Goal: Task Accomplishment & Management: Manage account settings

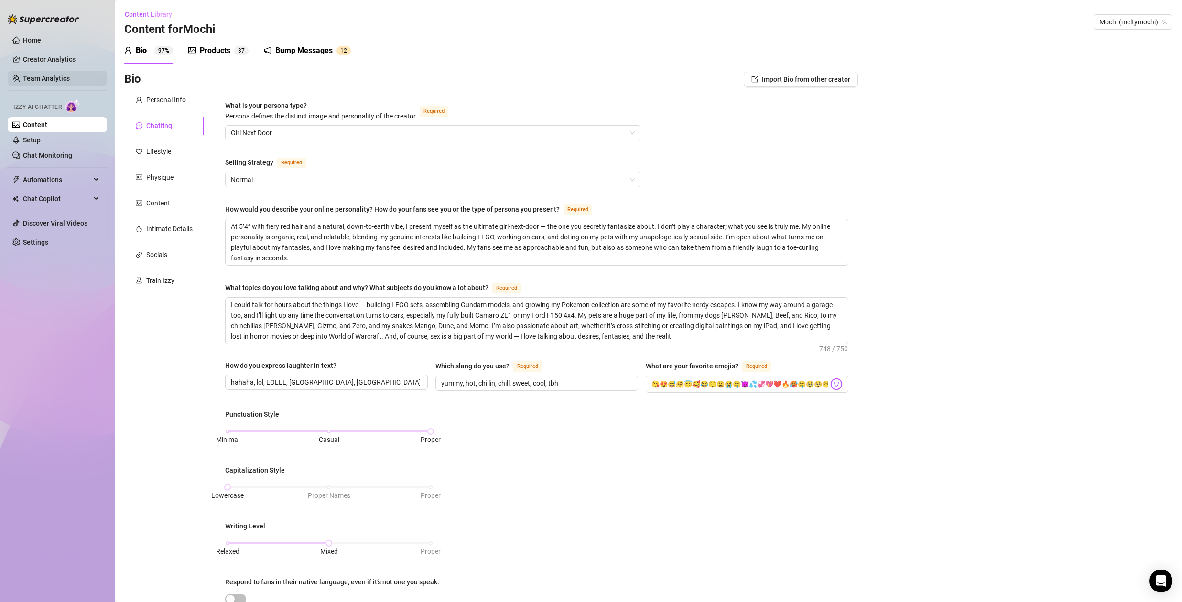
click at [50, 76] on link "Team Analytics" at bounding box center [46, 79] width 47 height 8
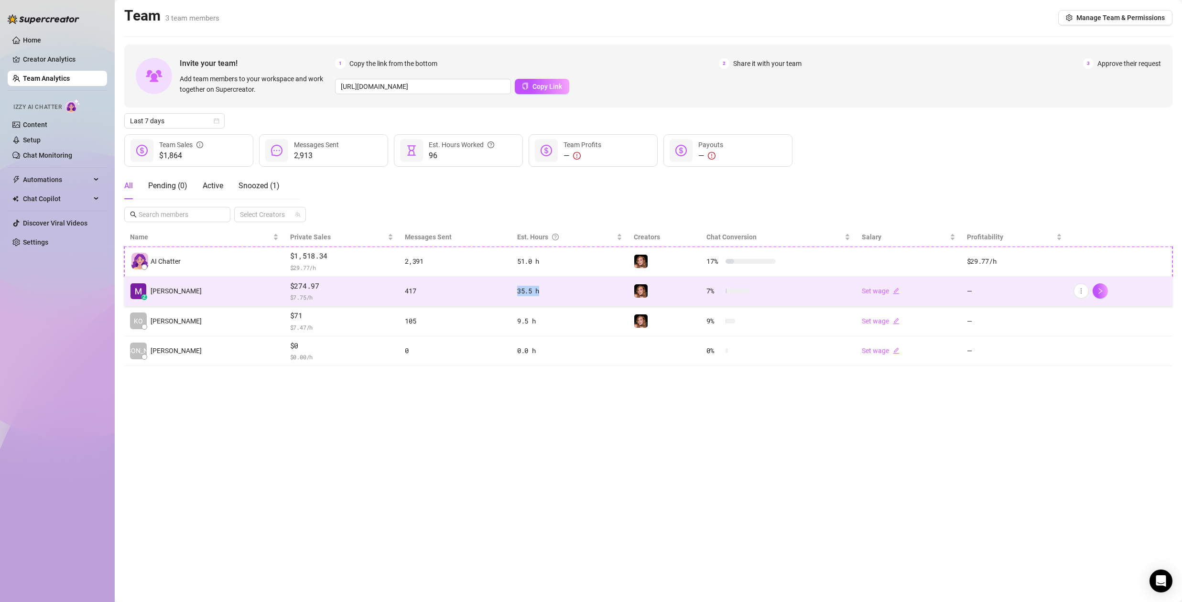
drag, startPoint x: 492, startPoint y: 294, endPoint x: 521, endPoint y: 294, distance: 28.2
click at [521, 294] on td "35.5 h" at bounding box center [570, 292] width 117 height 30
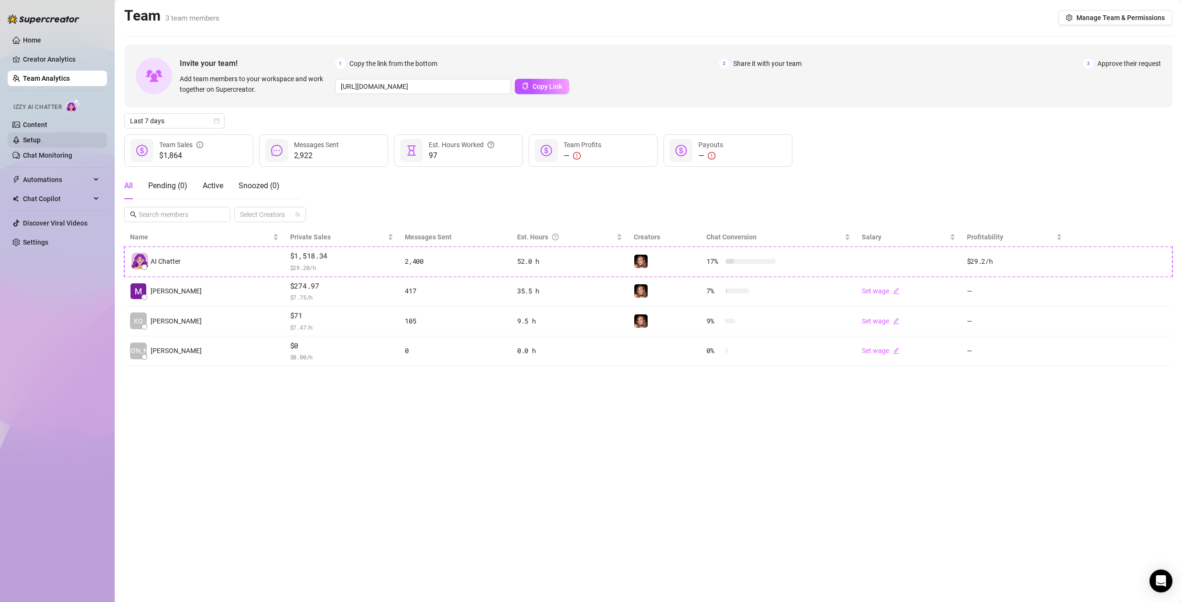
click at [28, 141] on link "Setup" at bounding box center [32, 140] width 18 height 8
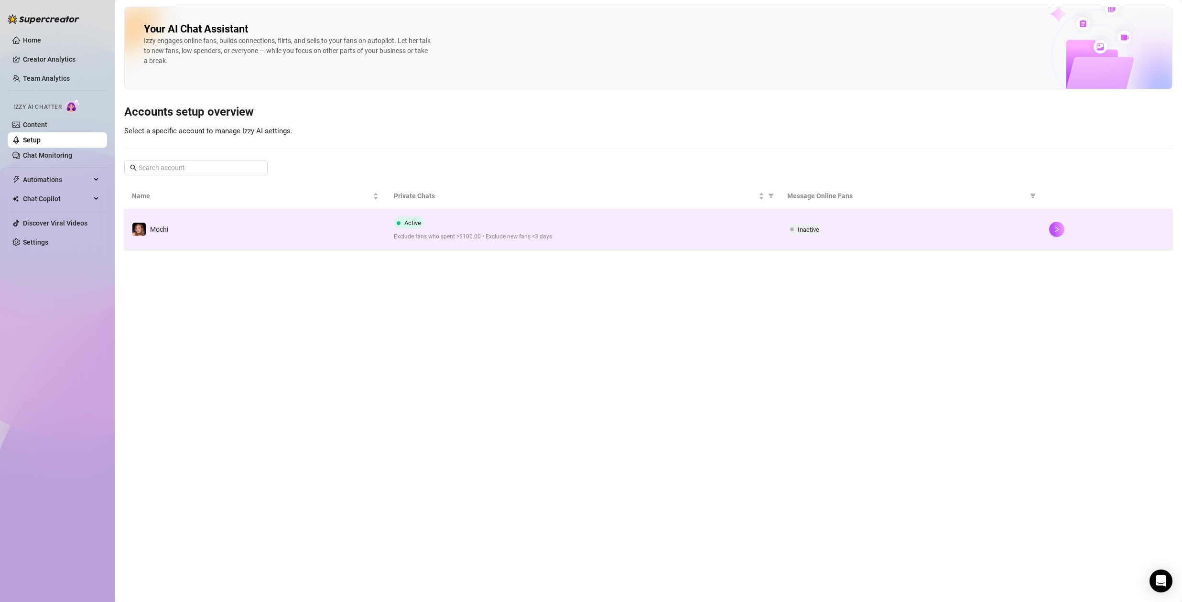
click at [364, 230] on td "Mochi" at bounding box center [255, 229] width 262 height 40
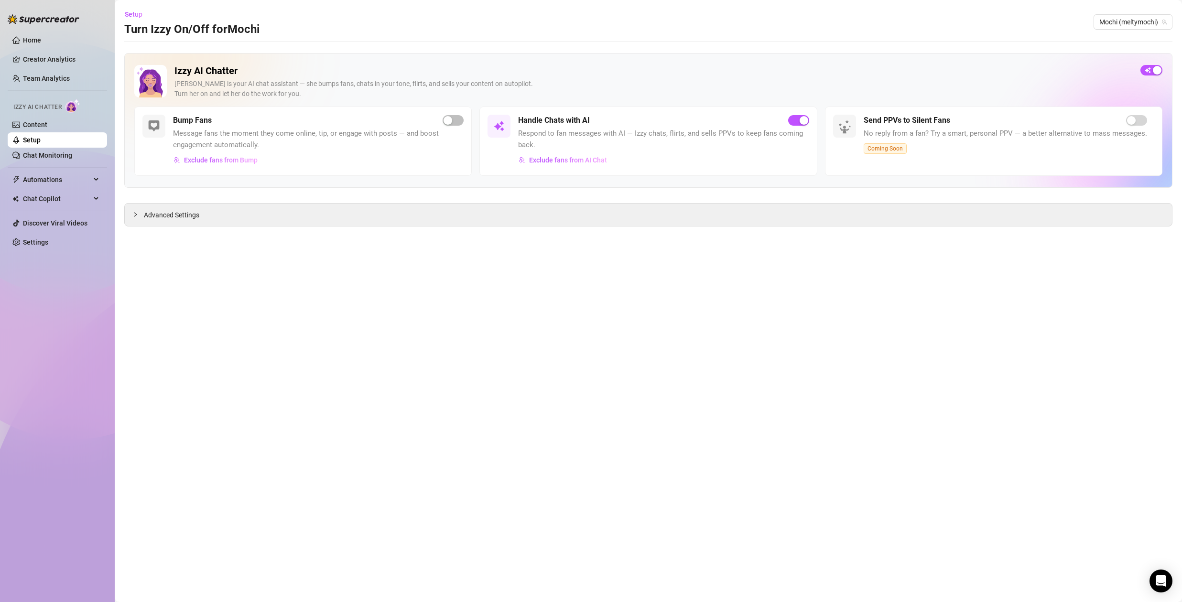
click at [642, 142] on span "Respond to fan messages with AI — Izzy chats, flirts, and sells PPVs to keep fa…" at bounding box center [663, 139] width 291 height 22
drag, startPoint x: 48, startPoint y: 124, endPoint x: 98, endPoint y: 129, distance: 49.5
click at [47, 123] on link "Content" at bounding box center [35, 125] width 24 height 8
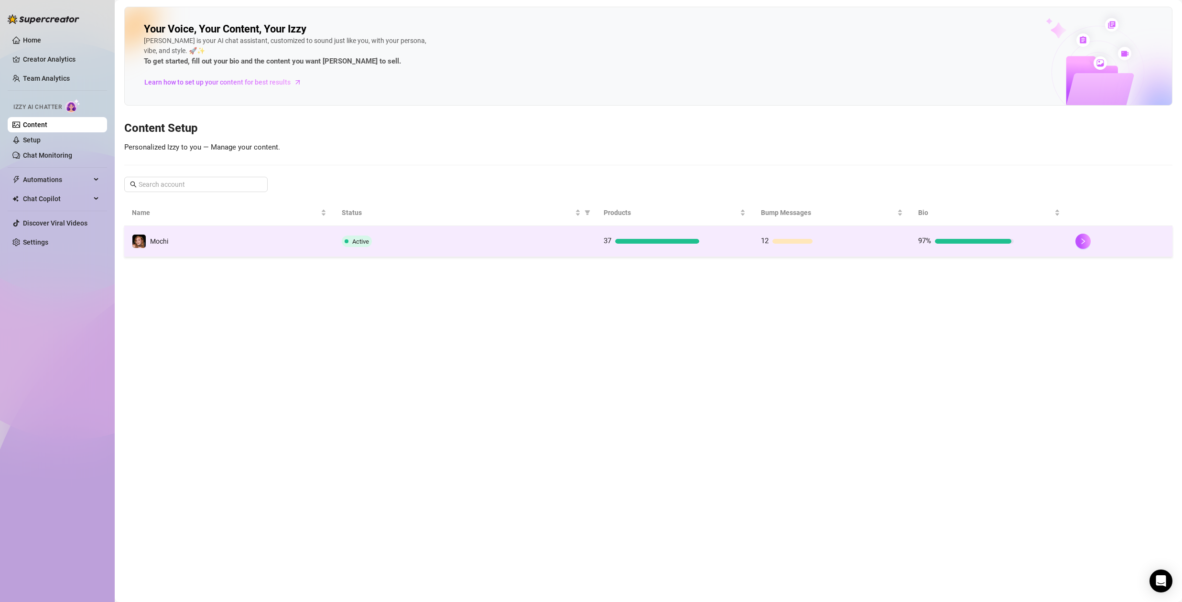
click at [523, 245] on div "Active" at bounding box center [465, 241] width 247 height 11
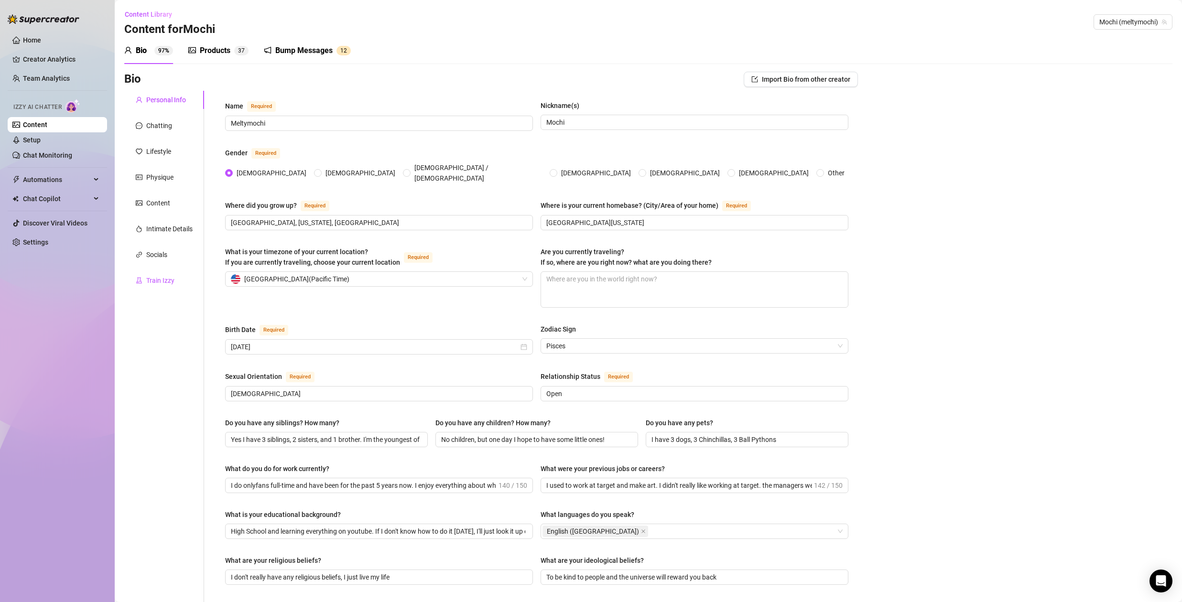
drag, startPoint x: 161, startPoint y: 278, endPoint x: 175, endPoint y: 280, distance: 14.5
click at [161, 277] on div "Train Izzy" at bounding box center [160, 280] width 28 height 11
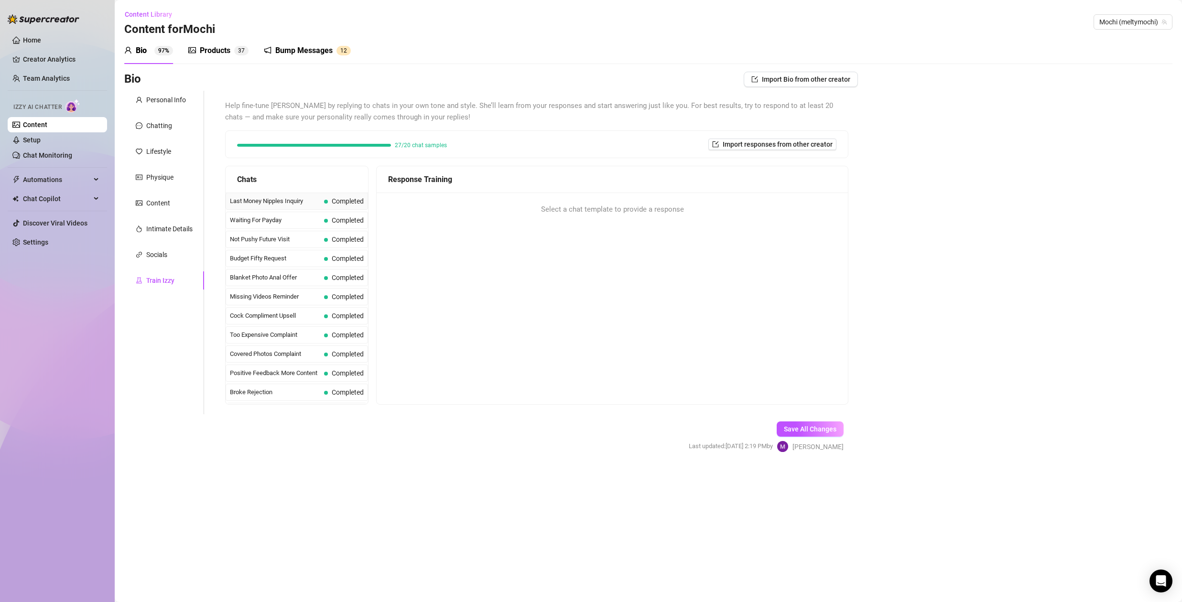
click at [285, 201] on span "Last Money Nipples Inquiry" at bounding box center [275, 201] width 90 height 10
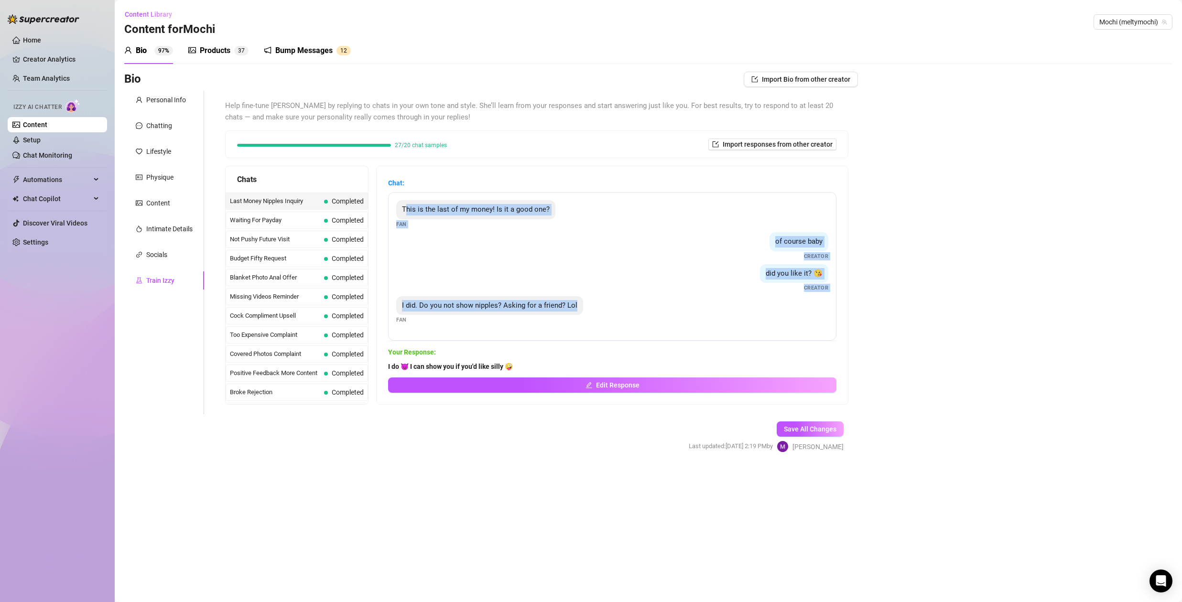
drag, startPoint x: 411, startPoint y: 208, endPoint x: 816, endPoint y: 318, distance: 419.1
click at [829, 315] on div "This is the last of my money! Is it a good one? Fan of course baby Creator did …" at bounding box center [612, 266] width 448 height 149
click at [597, 317] on div "I did. Do you not show nipples? Asking for a friend? Lol Fan" at bounding box center [612, 310] width 432 height 28
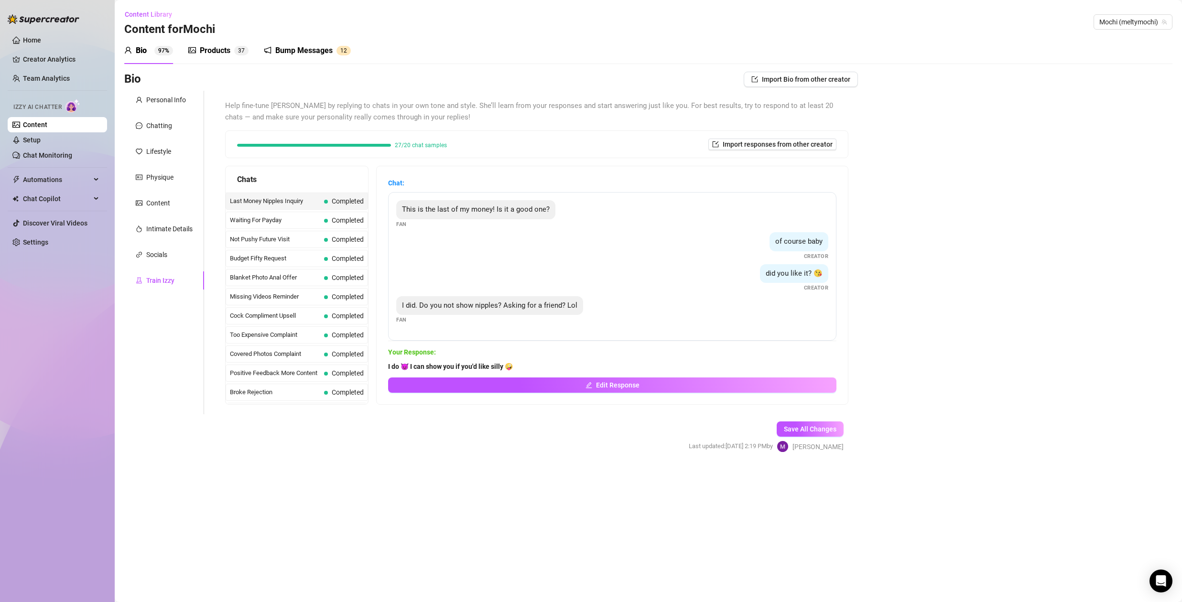
drag, startPoint x: 410, startPoint y: 306, endPoint x: 569, endPoint y: 307, distance: 159.2
click at [564, 307] on span "I did. Do you not show nipples? Asking for a friend? Lol" at bounding box center [489, 305] width 175 height 9
drag, startPoint x: 473, startPoint y: 365, endPoint x: 593, endPoint y: 368, distance: 120.0
click at [589, 368] on span "I do 😈 I can show you if you'd like silly 🤪" at bounding box center [612, 366] width 448 height 11
drag, startPoint x: 589, startPoint y: 369, endPoint x: 584, endPoint y: 369, distance: 5.3
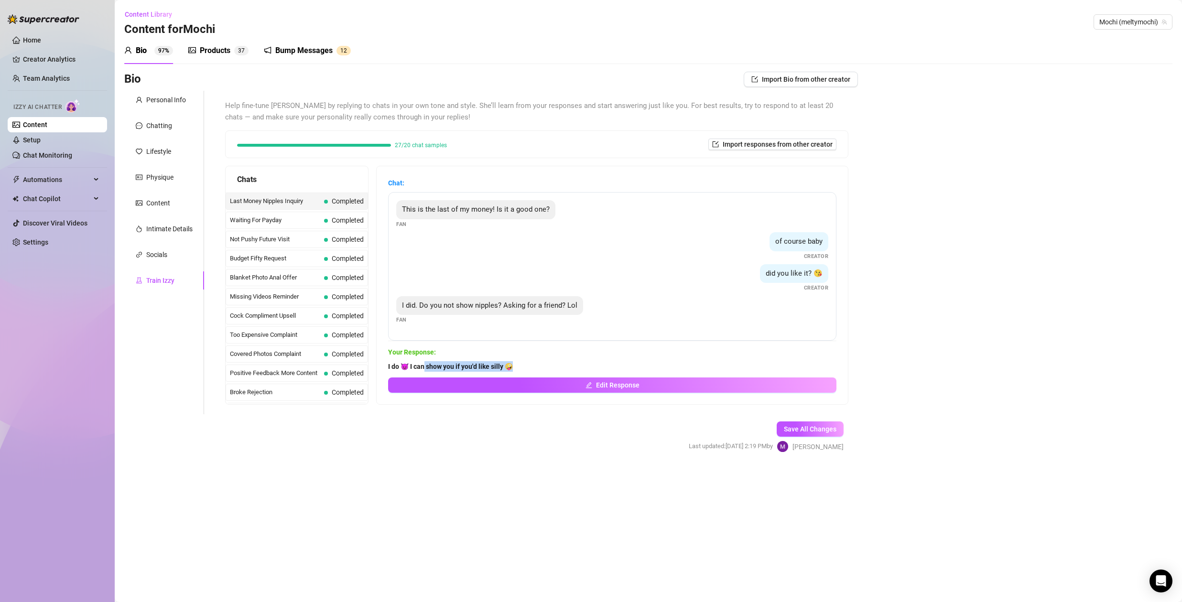
click at [589, 369] on span "I do 😈 I can show you if you'd like silly 🤪" at bounding box center [612, 366] width 448 height 11
drag, startPoint x: 416, startPoint y: 369, endPoint x: 580, endPoint y: 362, distance: 164.1
click at [580, 362] on span "I do 😈 I can show you if you'd like silly 🤪" at bounding box center [612, 366] width 448 height 11
click at [38, 139] on link "Setup" at bounding box center [32, 140] width 18 height 8
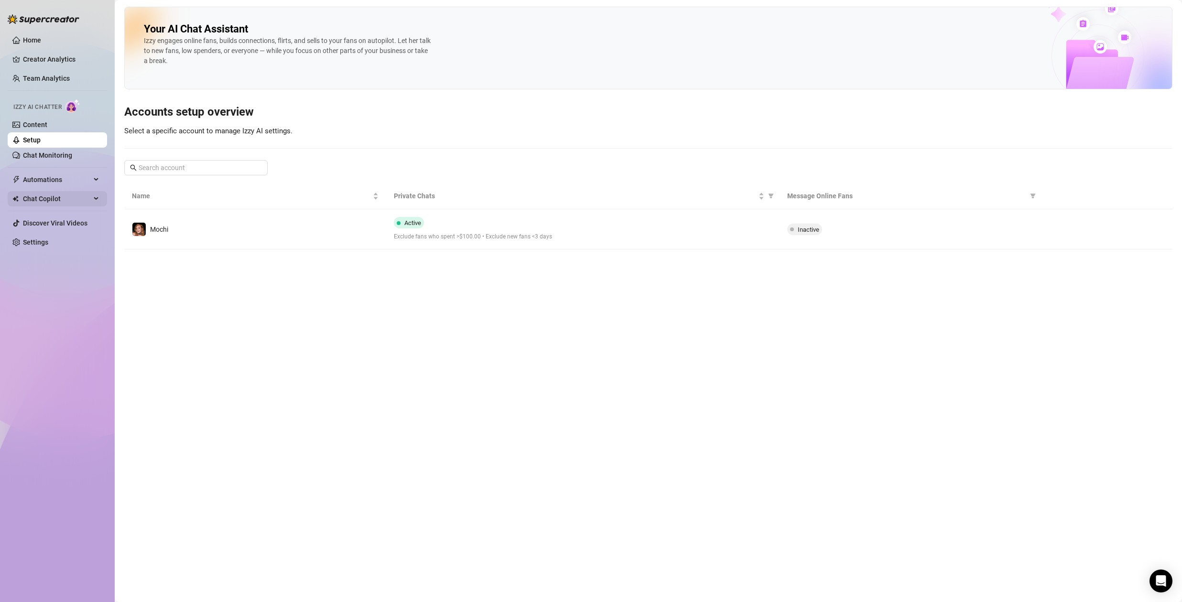
click at [39, 199] on span "Chat Copilot" at bounding box center [57, 198] width 68 height 15
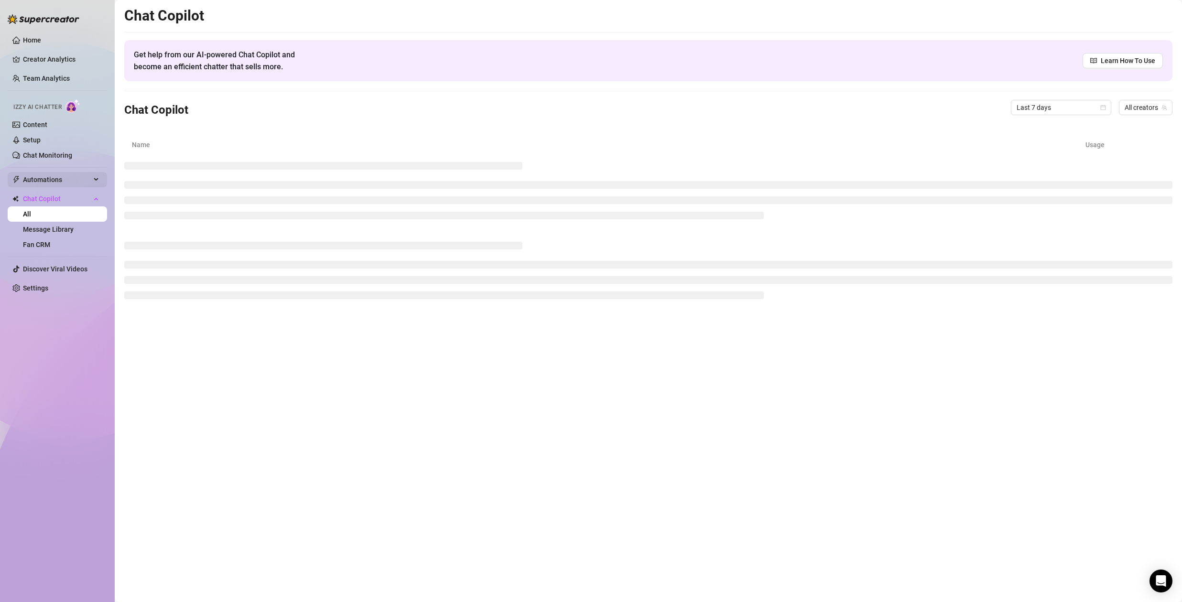
click at [43, 182] on span "Automations" at bounding box center [57, 179] width 68 height 15
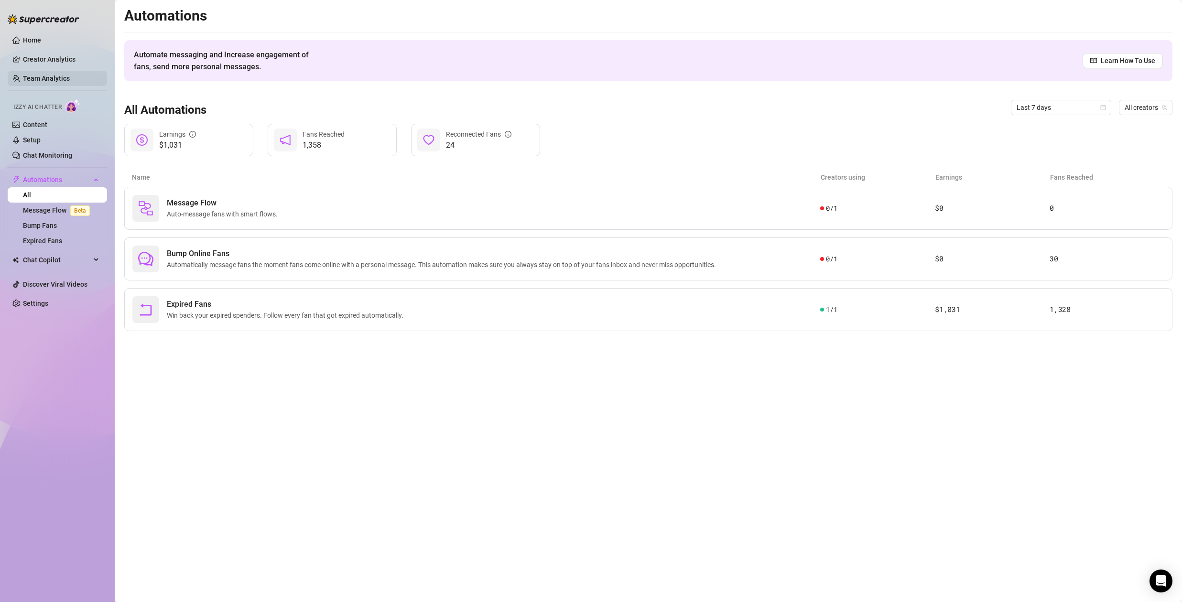
click at [51, 82] on link "Team Analytics" at bounding box center [46, 79] width 47 height 8
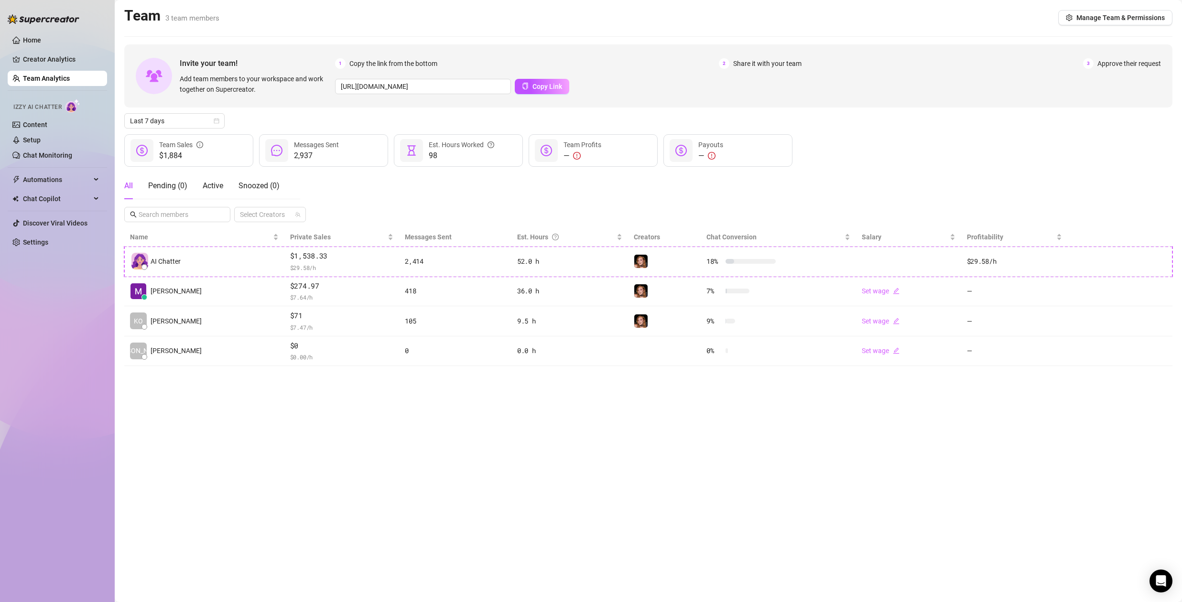
click at [353, 184] on div "All Pending ( 0 ) Active Snoozed ( 0 ) Select Creators" at bounding box center [648, 198] width 1048 height 50
click at [34, 136] on link "Setup" at bounding box center [32, 140] width 18 height 8
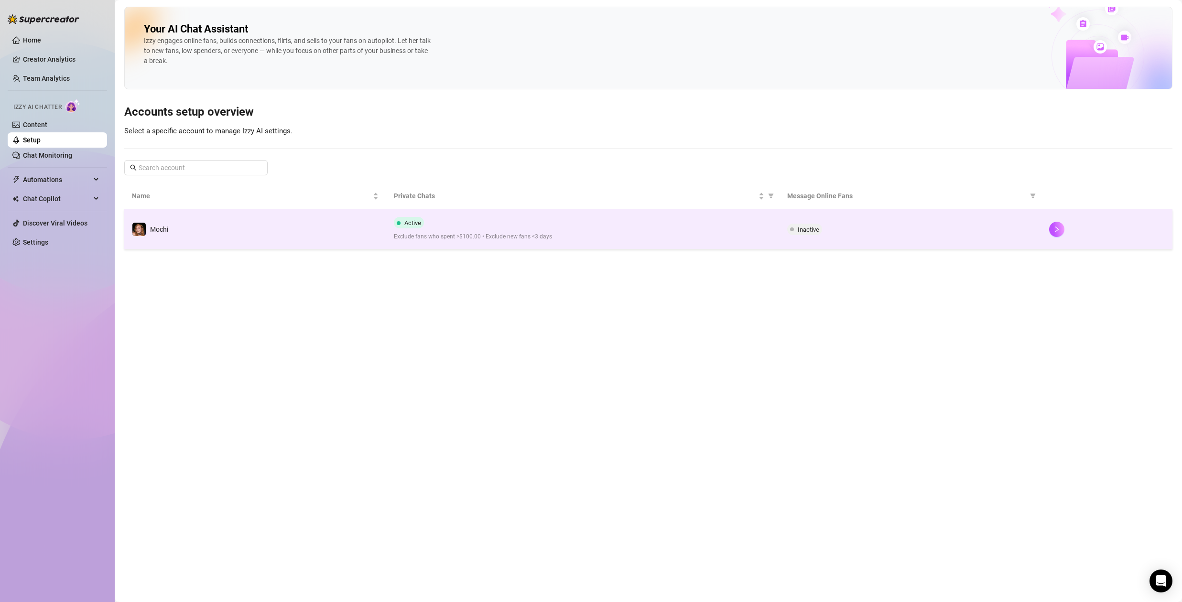
click at [483, 232] on div "Active Exclude fans who spent >$100.00 • Exclude new fans <3 days" at bounding box center [583, 229] width 378 height 24
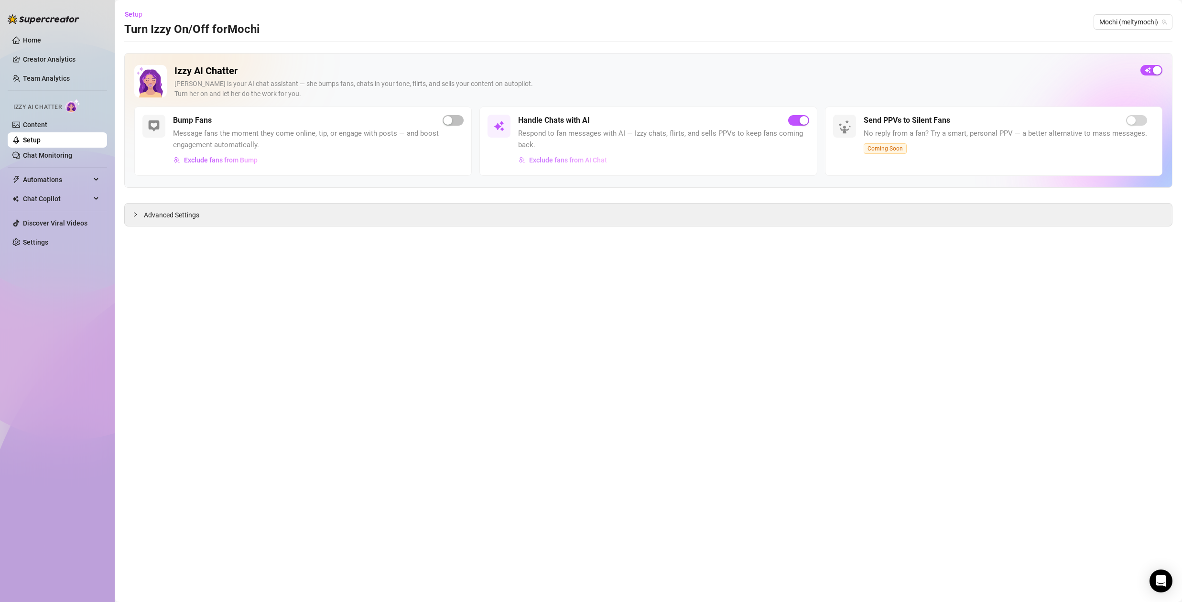
click at [574, 160] on span "Exclude fans from AI Chat" at bounding box center [568, 160] width 78 height 8
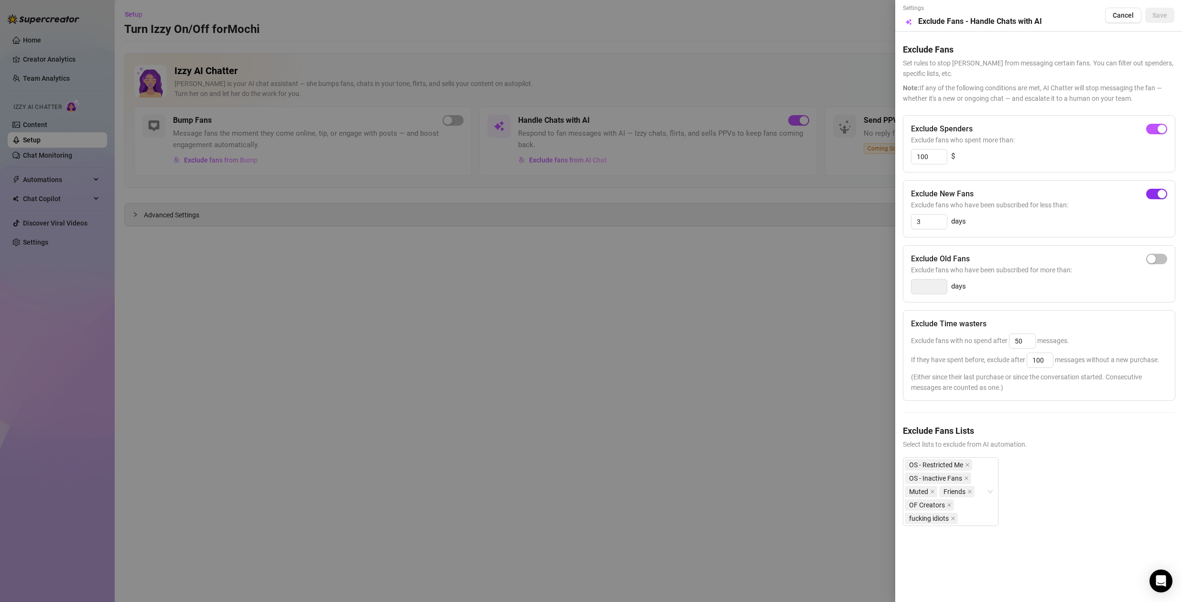
click at [1164, 193] on div "button" at bounding box center [1162, 194] width 9 height 9
click at [1158, 17] on span "Save" at bounding box center [1160, 15] width 15 height 8
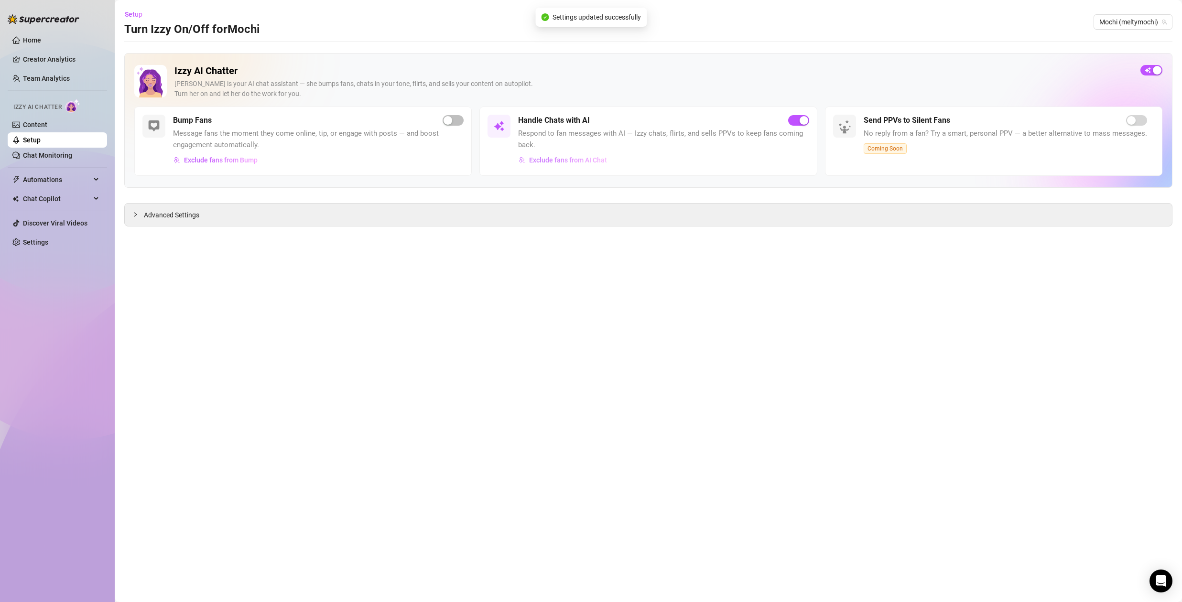
click at [595, 160] on span "Exclude fans from AI Chat" at bounding box center [568, 160] width 78 height 8
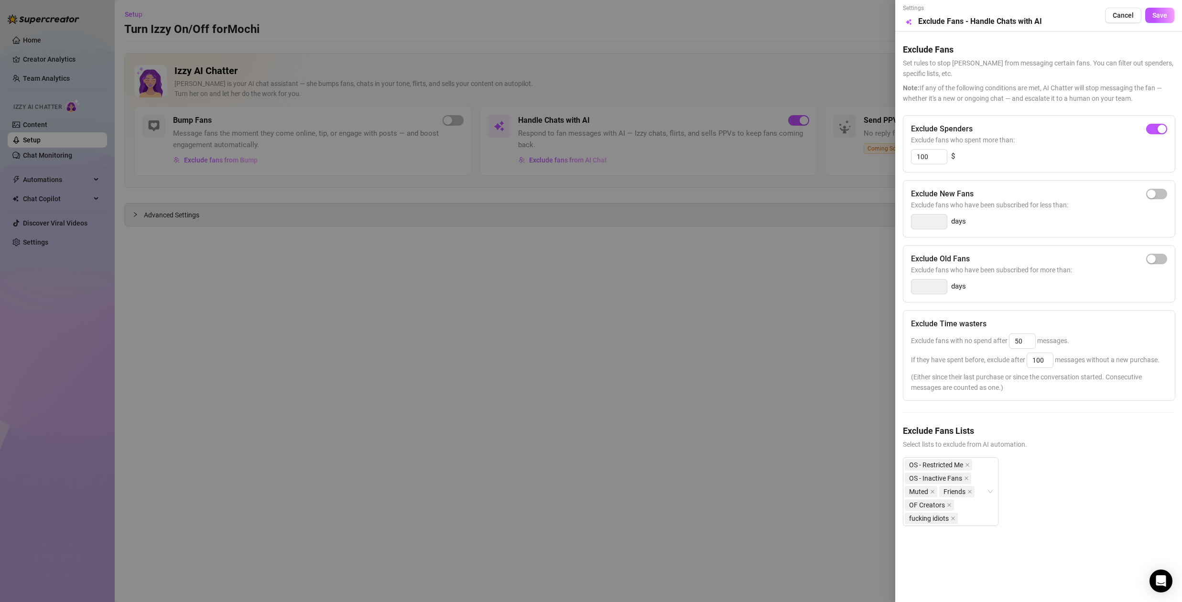
click at [1029, 308] on div "Exclude Spenders Exclude fans who spent more than: 100 $ Exclude New Fans Exclu…" at bounding box center [1039, 328] width 272 height 426
click at [1042, 310] on div "Exclude Time wasters Exclude fans with no spend after 50 messages. If they have…" at bounding box center [1039, 355] width 272 height 91
click at [310, 255] on div at bounding box center [591, 301] width 1182 height 602
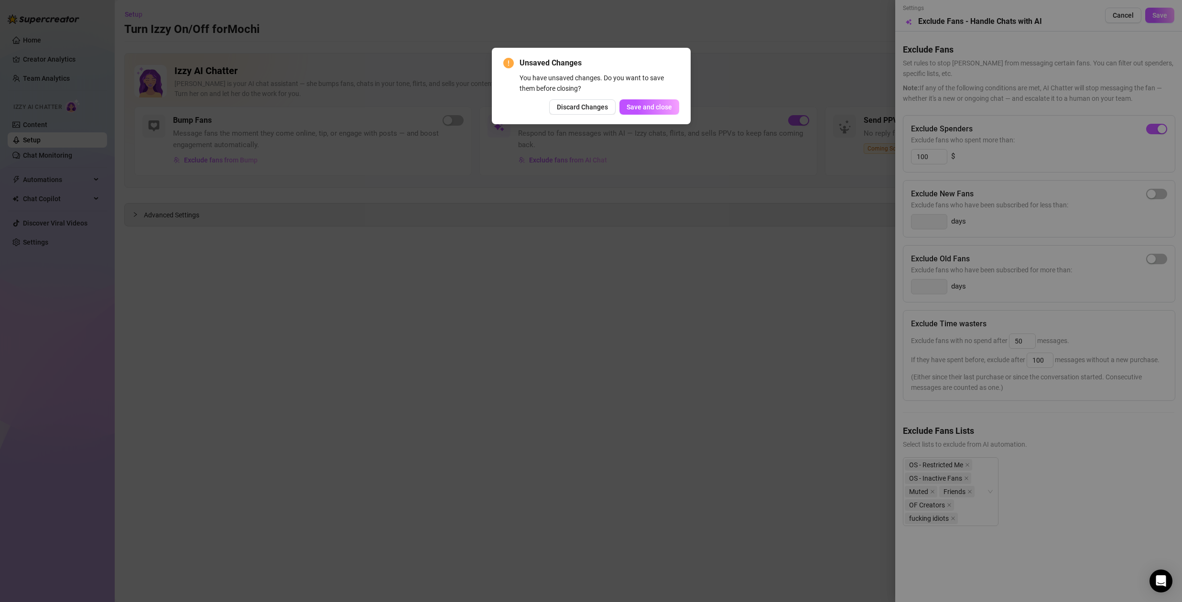
click at [769, 71] on div "Unsaved Changes You have unsaved changes. Do you want to save them before closi…" at bounding box center [591, 301] width 1182 height 602
click at [653, 108] on span "Save and close" at bounding box center [649, 107] width 45 height 8
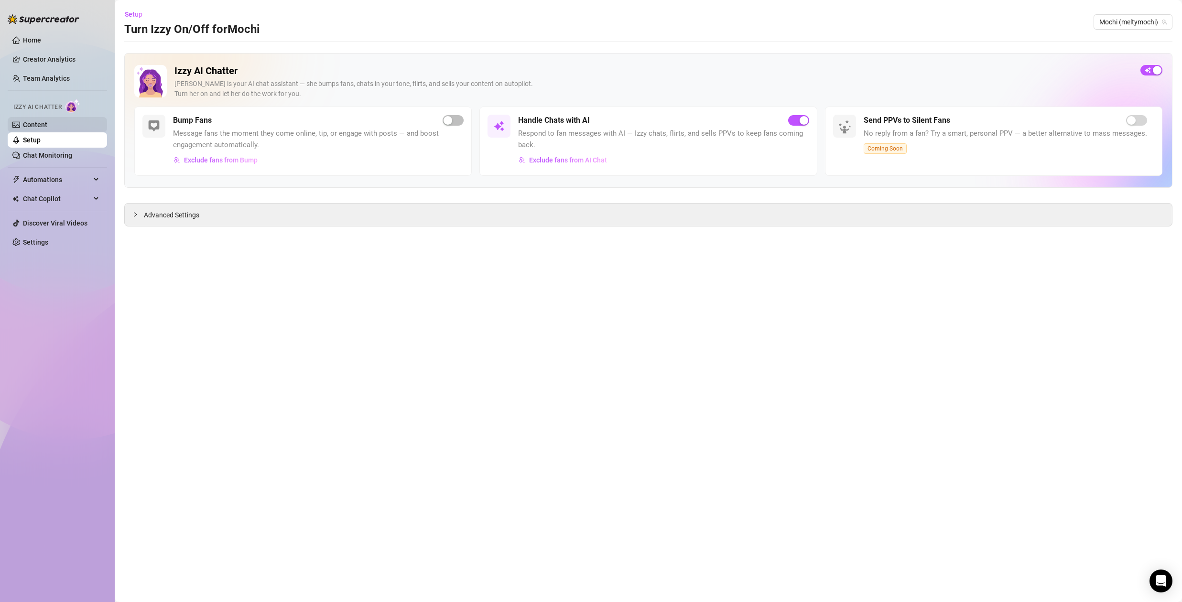
click at [47, 124] on link "Content" at bounding box center [35, 125] width 24 height 8
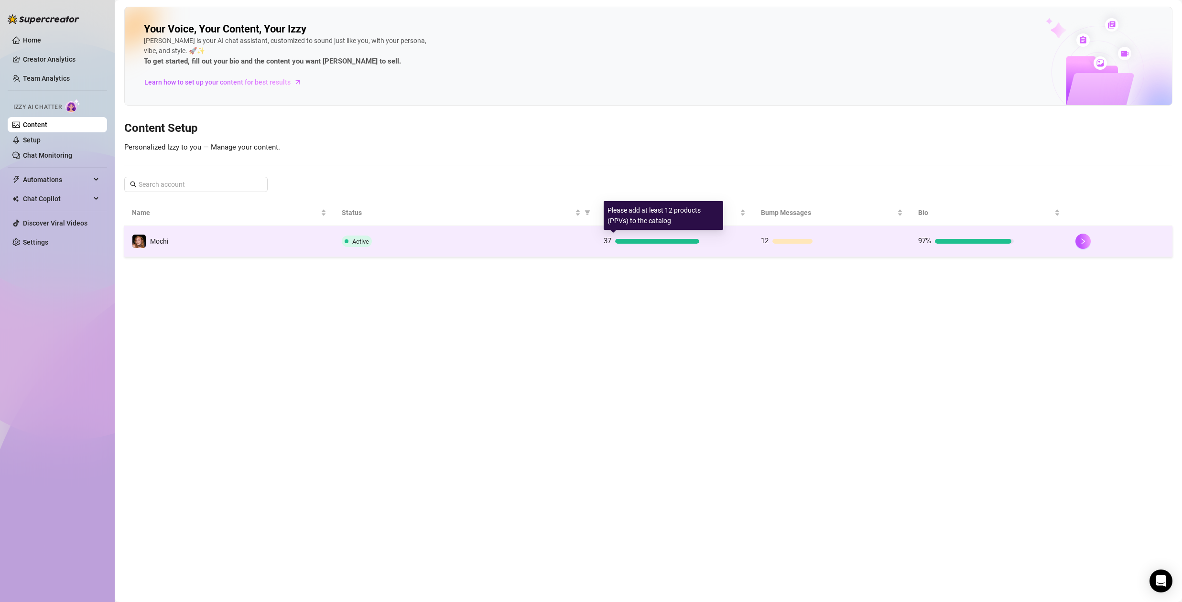
click at [627, 243] on div at bounding box center [657, 241] width 84 height 5
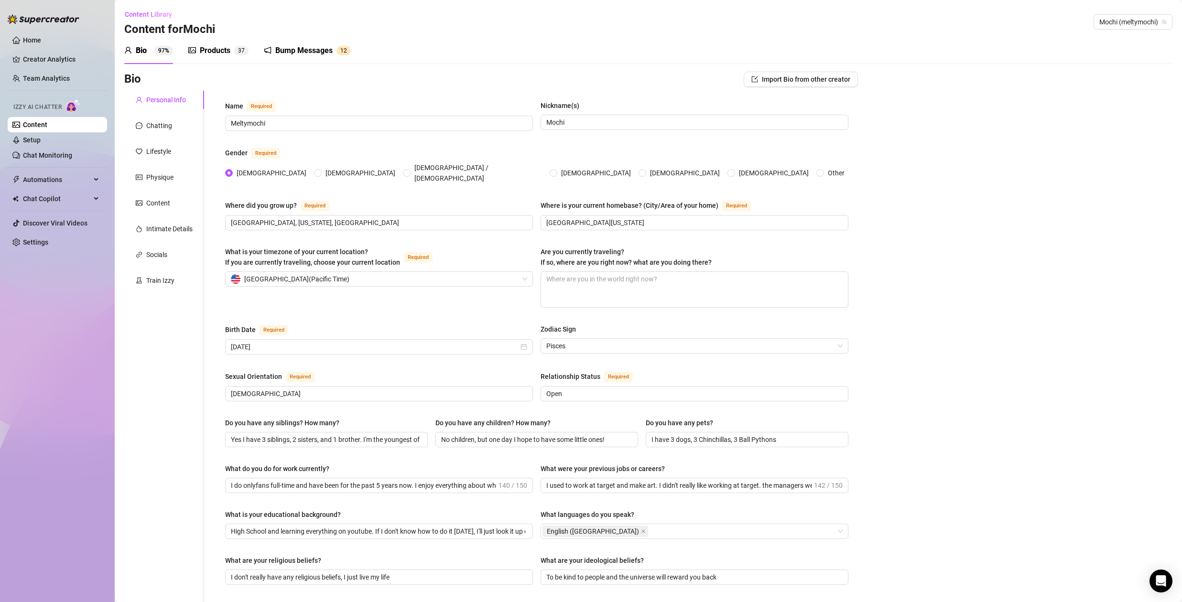
click at [319, 54] on div "Bump Messages" at bounding box center [303, 50] width 57 height 11
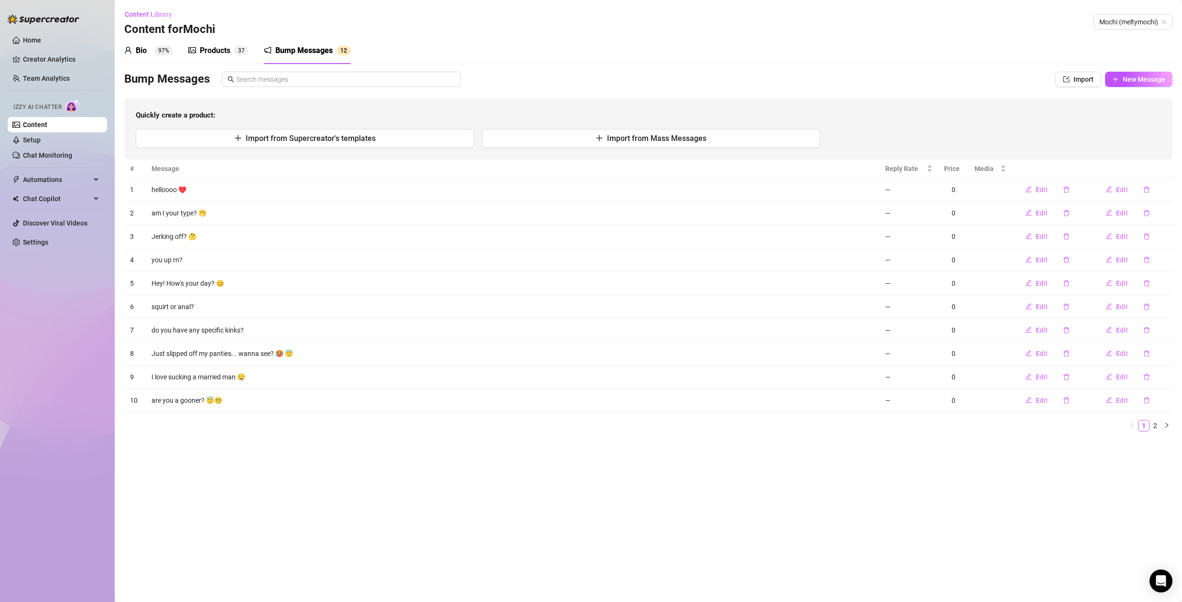
click at [237, 52] on sup "3 7" at bounding box center [241, 51] width 14 height 10
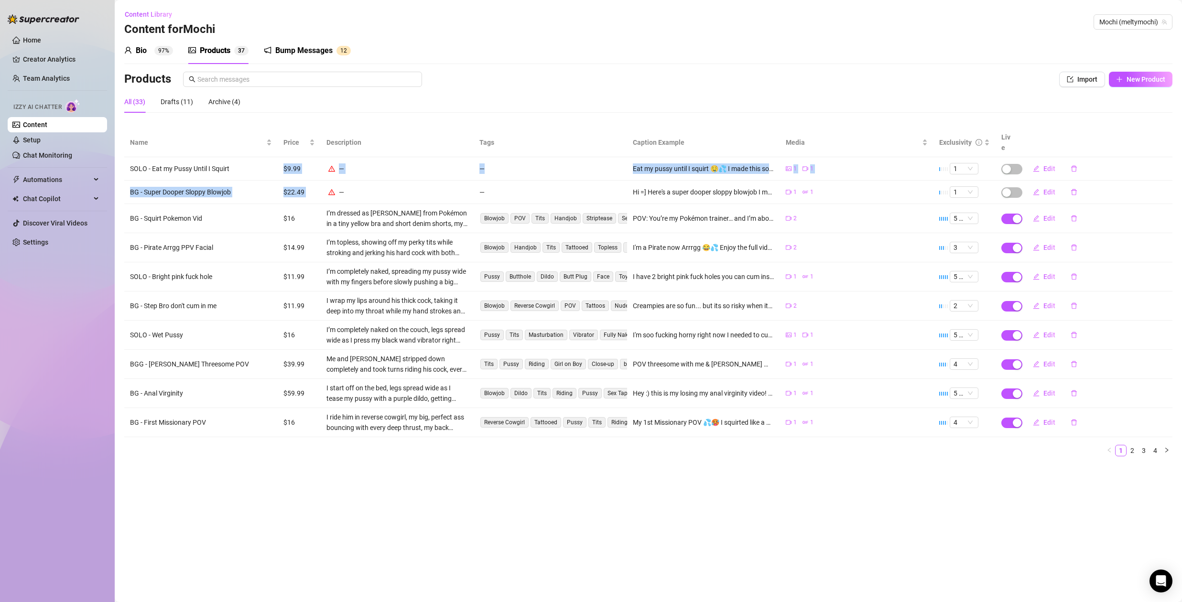
drag, startPoint x: 274, startPoint y: 157, endPoint x: 368, endPoint y: 184, distance: 97.8
click at [360, 183] on tbody "SOLO - Eat my Pussy Until I Squirt $9.99 — — Eat my pussy until I squirt 🤤💦 I m…" at bounding box center [648, 297] width 1048 height 280
click at [398, 187] on div "—" at bounding box center [398, 192] width 142 height 11
click at [1134, 446] on link "2" at bounding box center [1132, 451] width 11 height 11
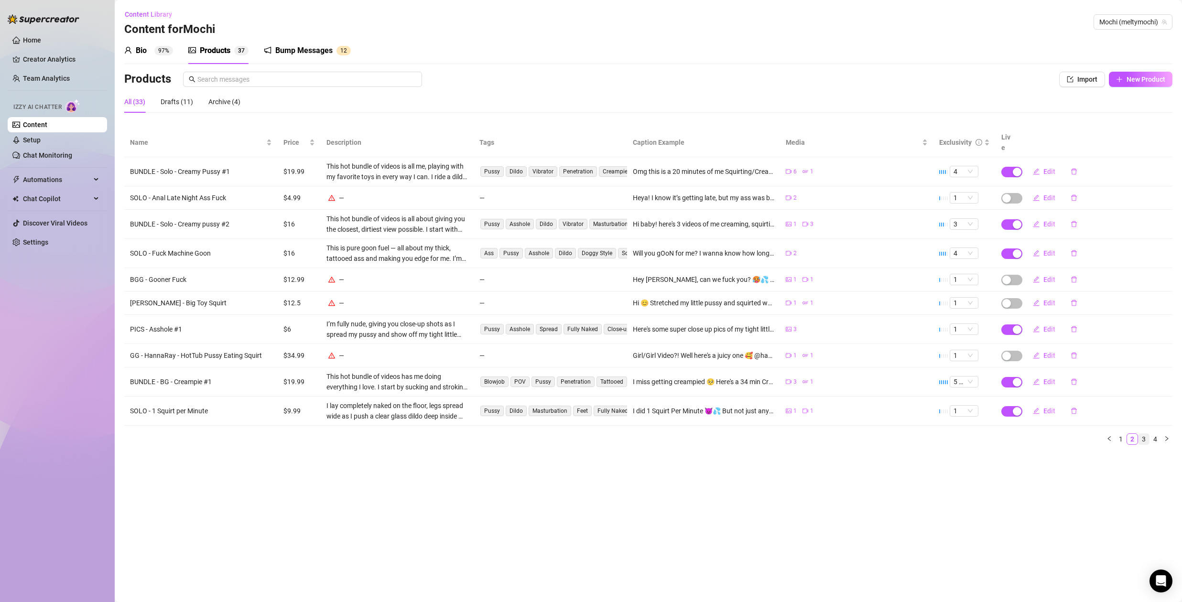
click at [1147, 434] on link "3" at bounding box center [1144, 439] width 11 height 11
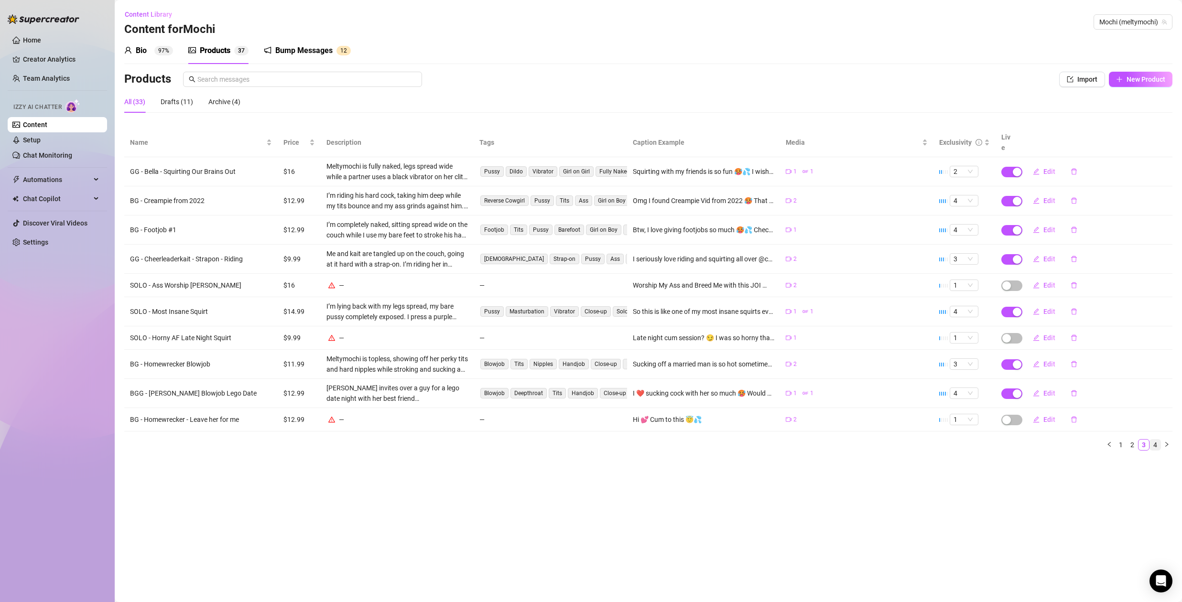
click at [1158, 440] on link "4" at bounding box center [1155, 445] width 11 height 11
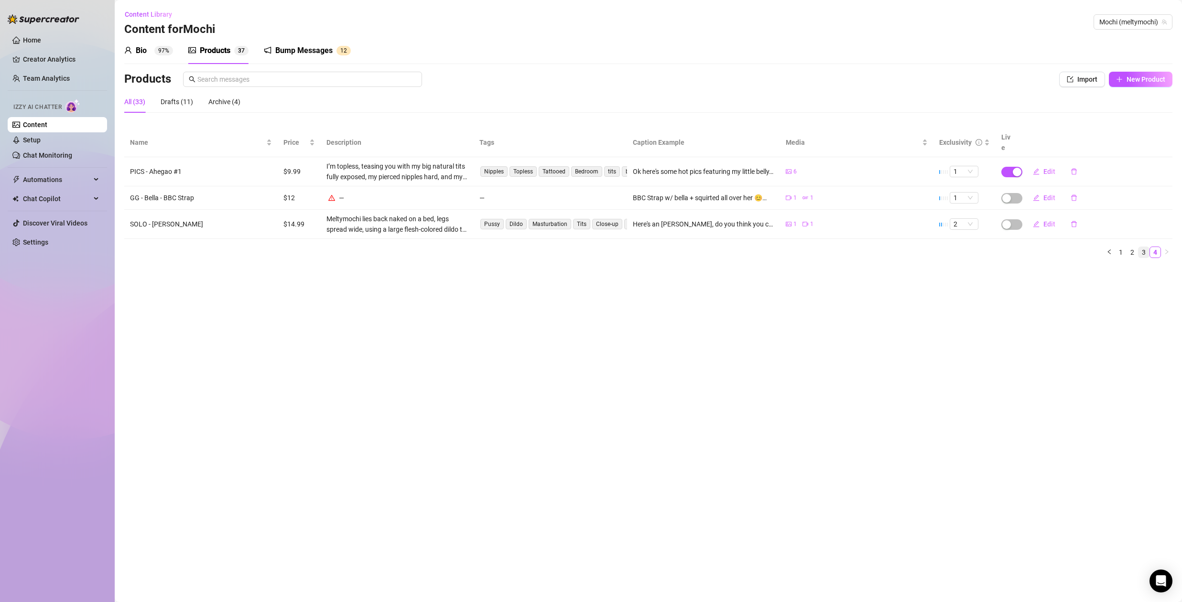
click at [1147, 247] on link "3" at bounding box center [1144, 252] width 11 height 11
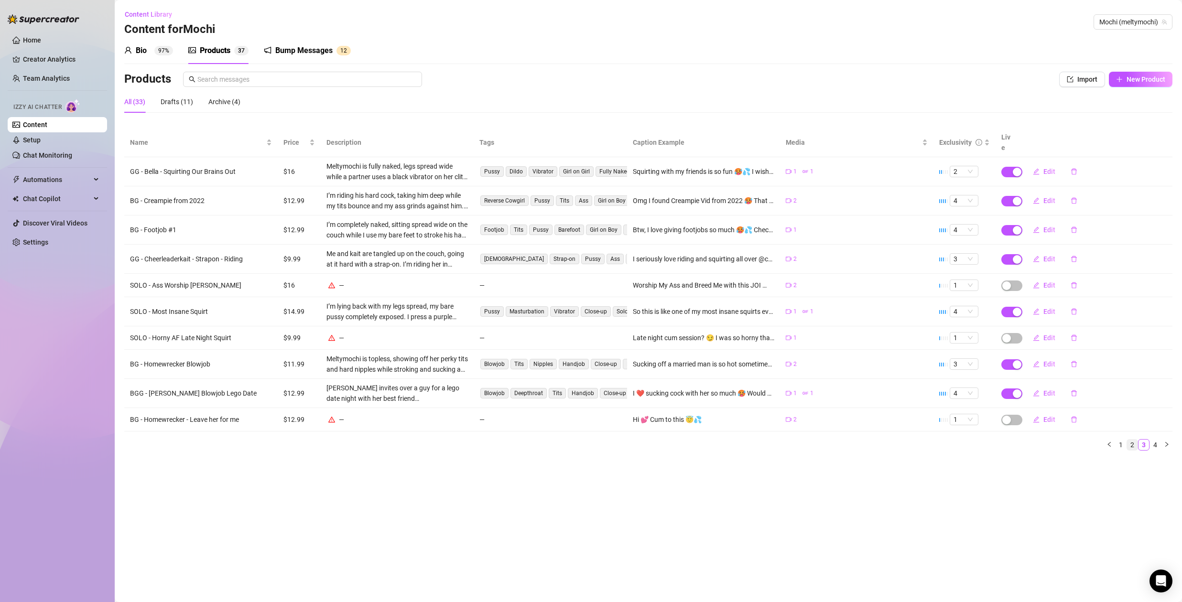
click at [1136, 440] on link "2" at bounding box center [1132, 445] width 11 height 11
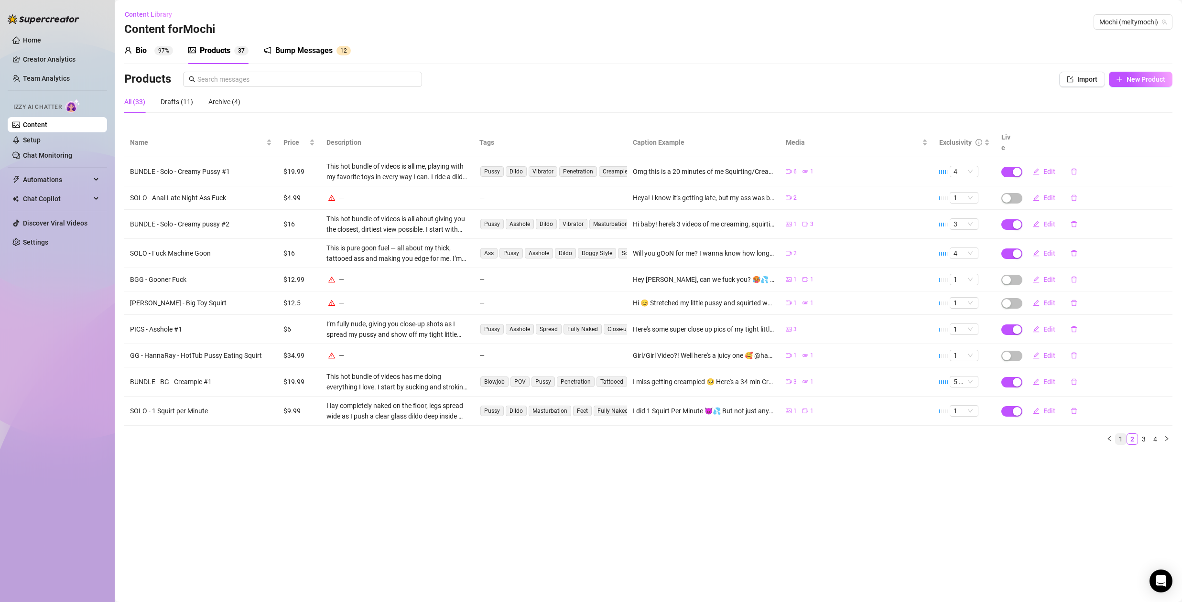
click at [1121, 434] on link "1" at bounding box center [1121, 439] width 11 height 11
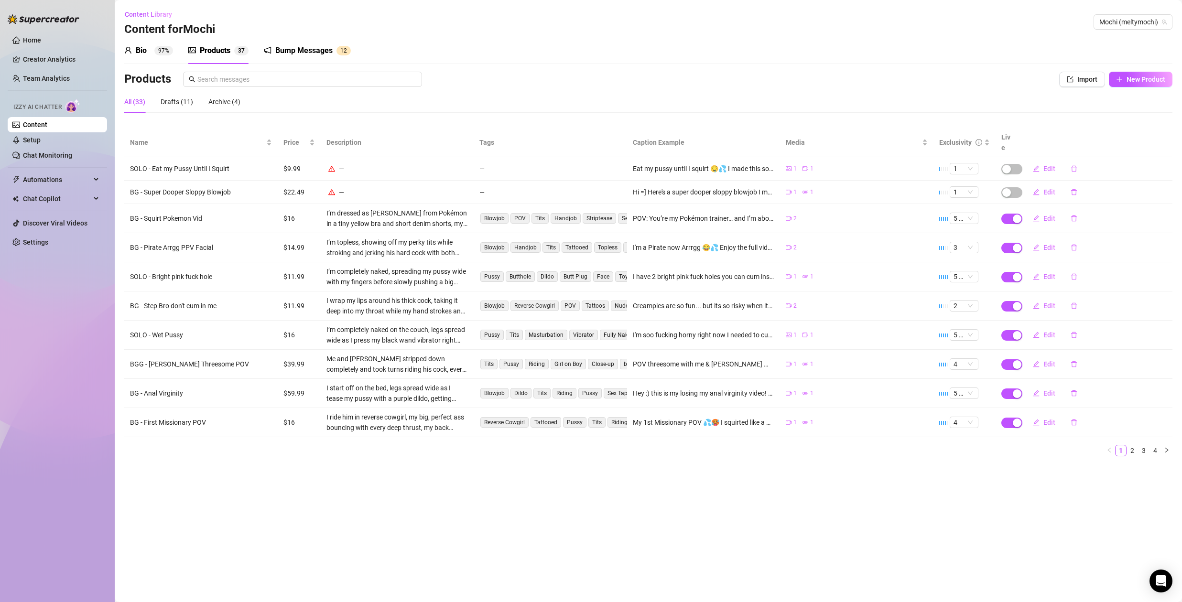
click at [745, 494] on main "Content Library Content for Mochi Mochi (meltymochi) Bio 97% Products 3 7 Bump …" at bounding box center [649, 301] width 1068 height 602
click at [1135, 446] on link "2" at bounding box center [1132, 451] width 11 height 11
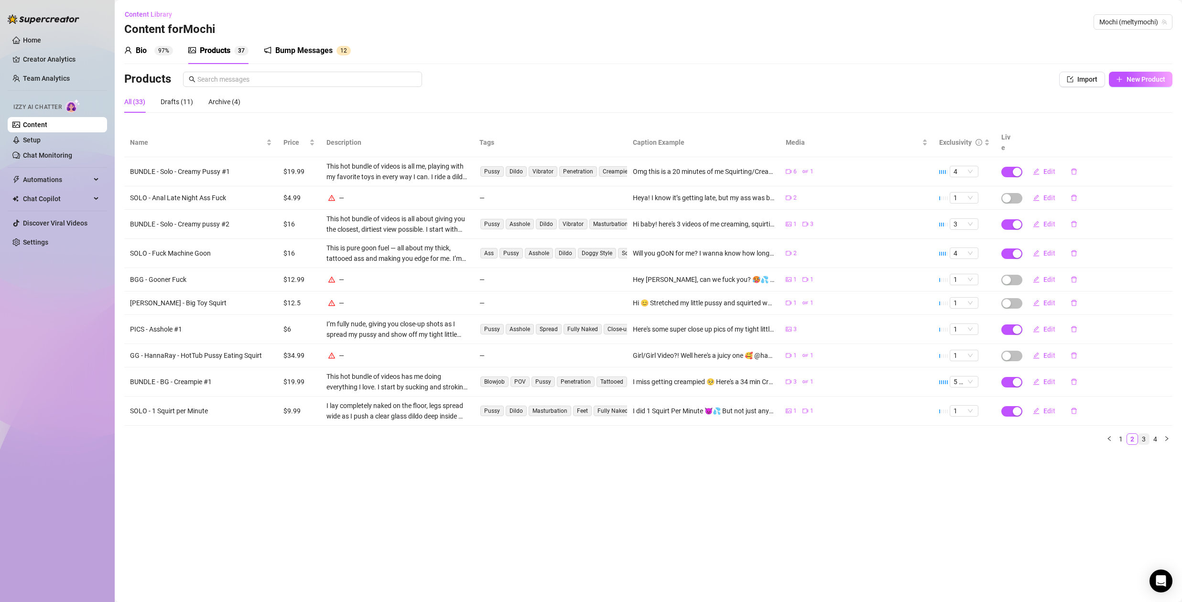
click at [1147, 434] on link "3" at bounding box center [1144, 439] width 11 height 11
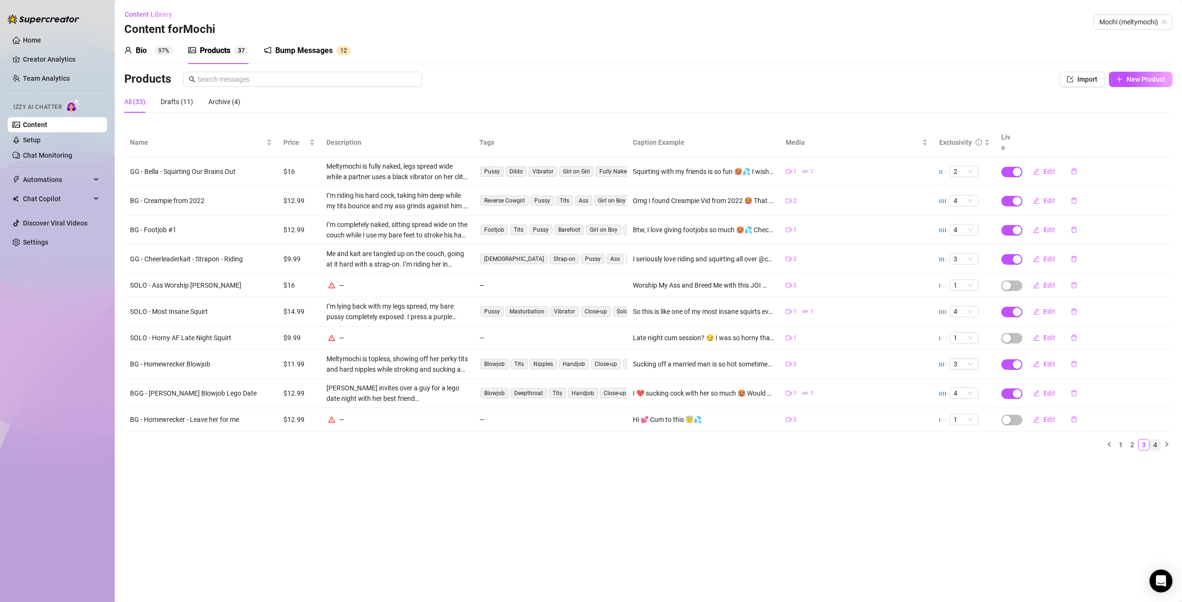
click at [1155, 440] on link "4" at bounding box center [1155, 445] width 11 height 11
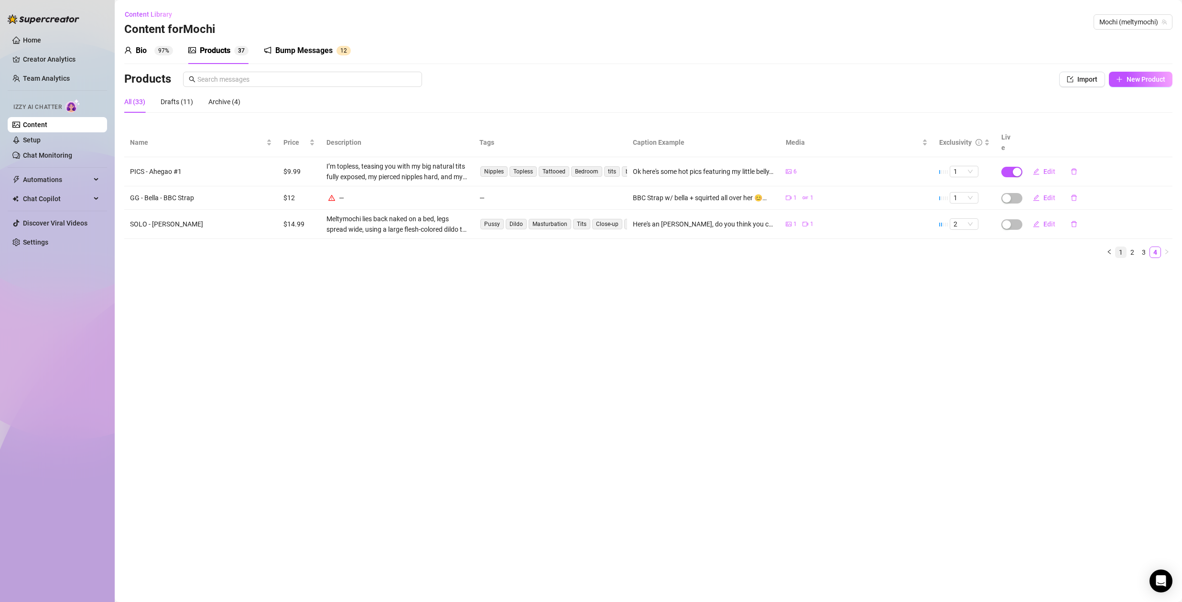
click at [1124, 247] on link "1" at bounding box center [1121, 252] width 11 height 11
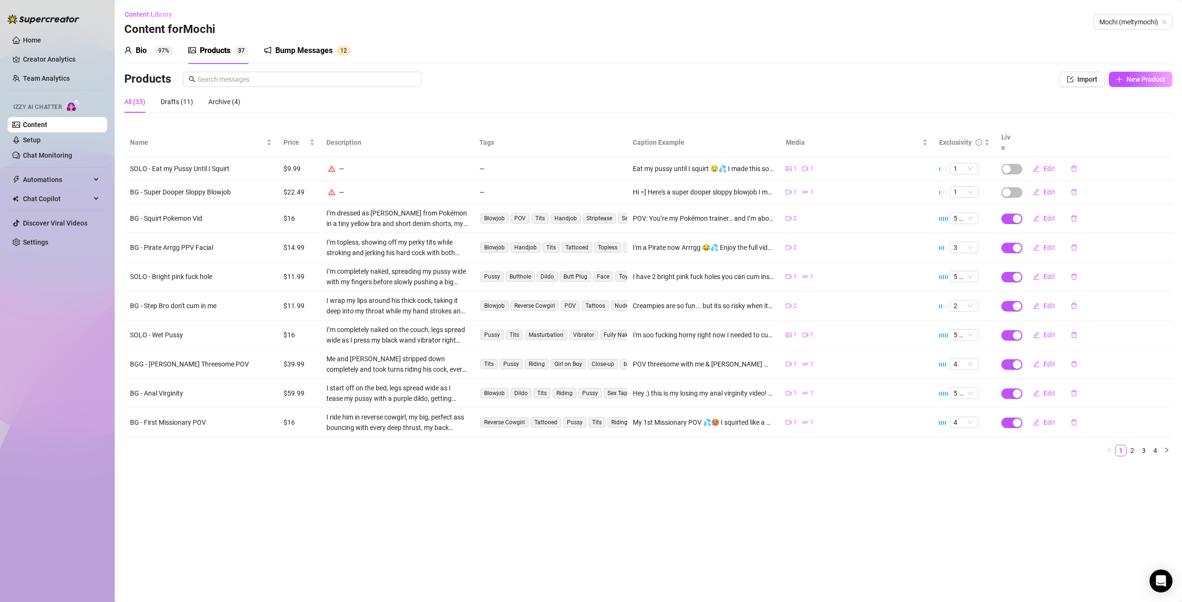
click at [225, 51] on div "Products" at bounding box center [215, 50] width 31 height 11
click at [629, 513] on main "Content Library Content for Mochi Mochi (meltymochi) Bio 97% Products 3 7 Bump …" at bounding box center [649, 301] width 1068 height 602
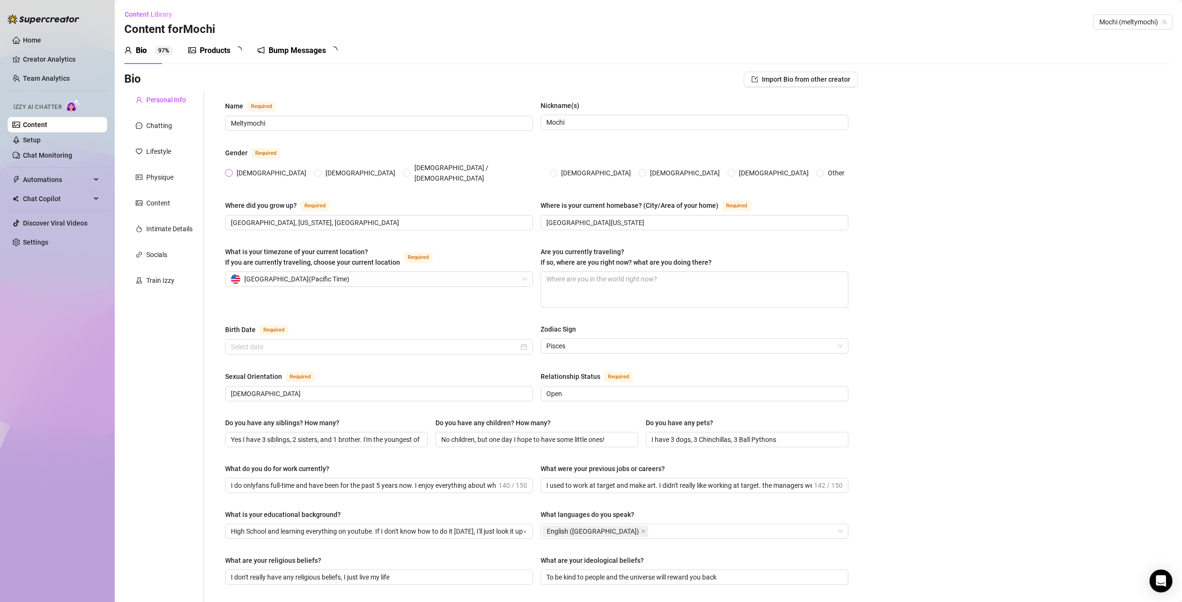
radio input "true"
type input "February 23rd, 2000"
click at [41, 141] on link "Setup" at bounding box center [32, 140] width 18 height 8
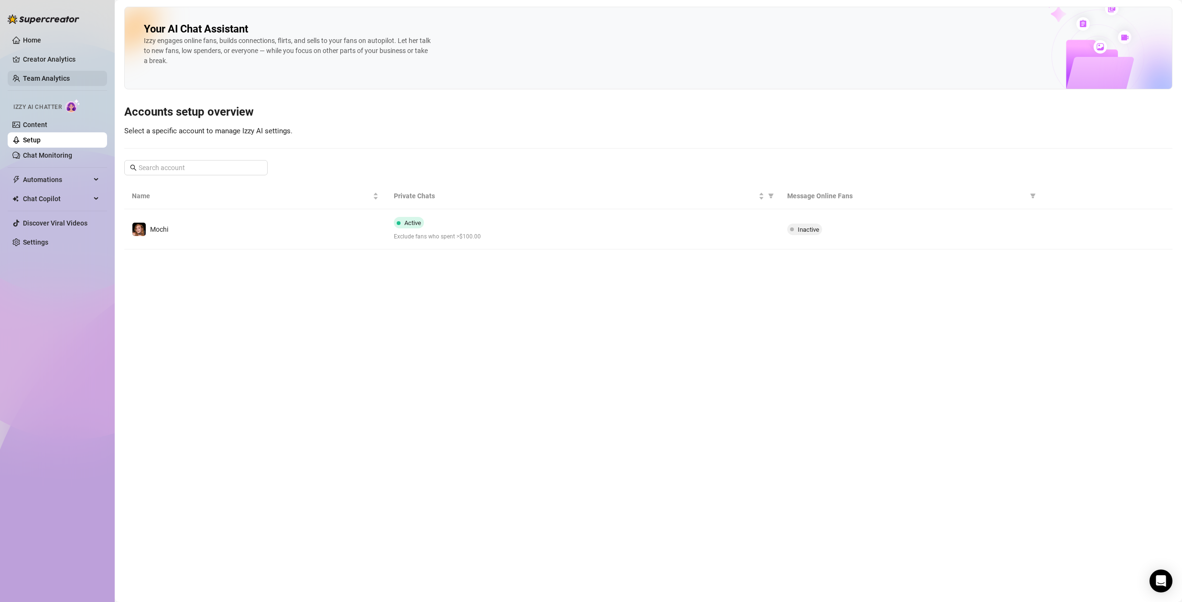
click at [44, 79] on link "Team Analytics" at bounding box center [46, 79] width 47 height 8
